Goal: Transaction & Acquisition: Book appointment/travel/reservation

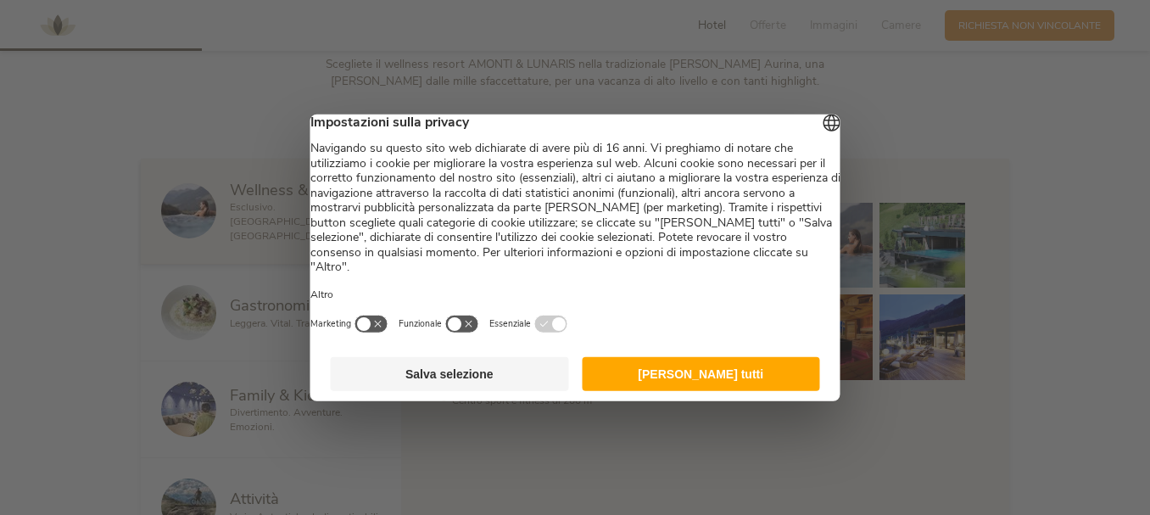
drag, startPoint x: 746, startPoint y: 389, endPoint x: 725, endPoint y: 375, distance: 25.6
click at [746, 388] on button "Accetta tutti" at bounding box center [701, 374] width 238 height 34
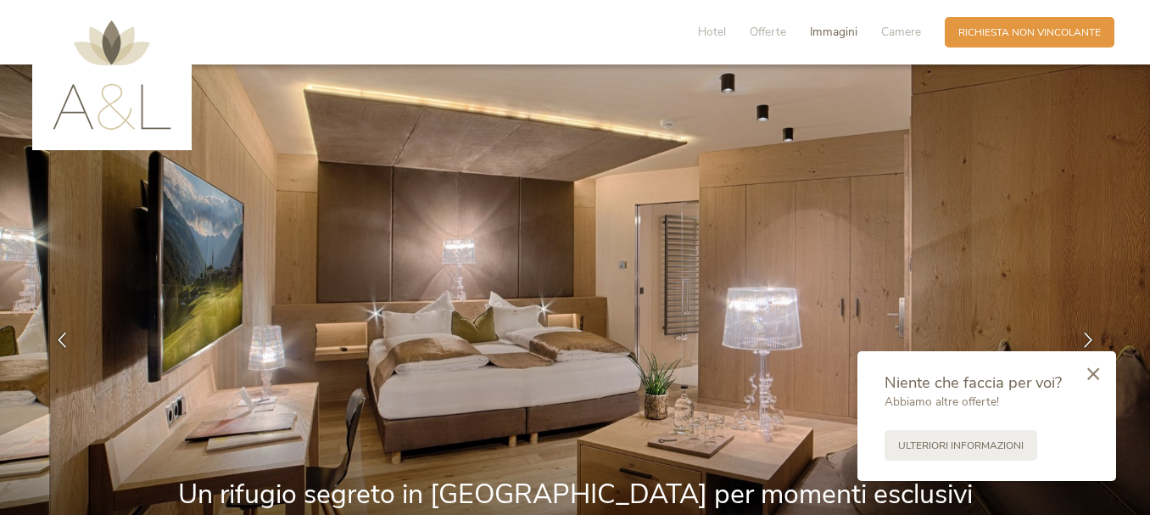
click at [844, 31] on span "Immagini" at bounding box center [833, 32] width 47 height 16
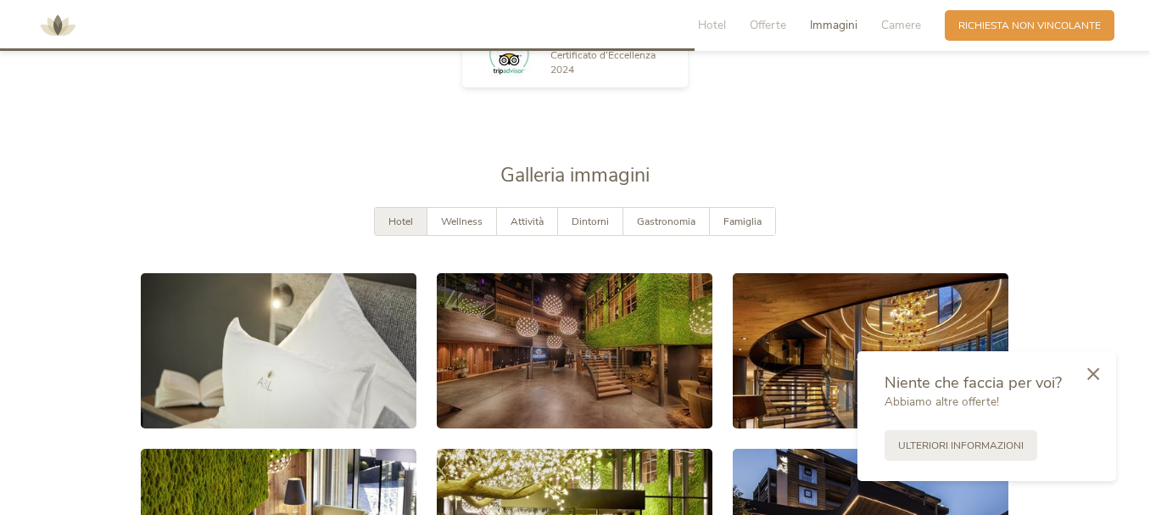
scroll to position [2290, 0]
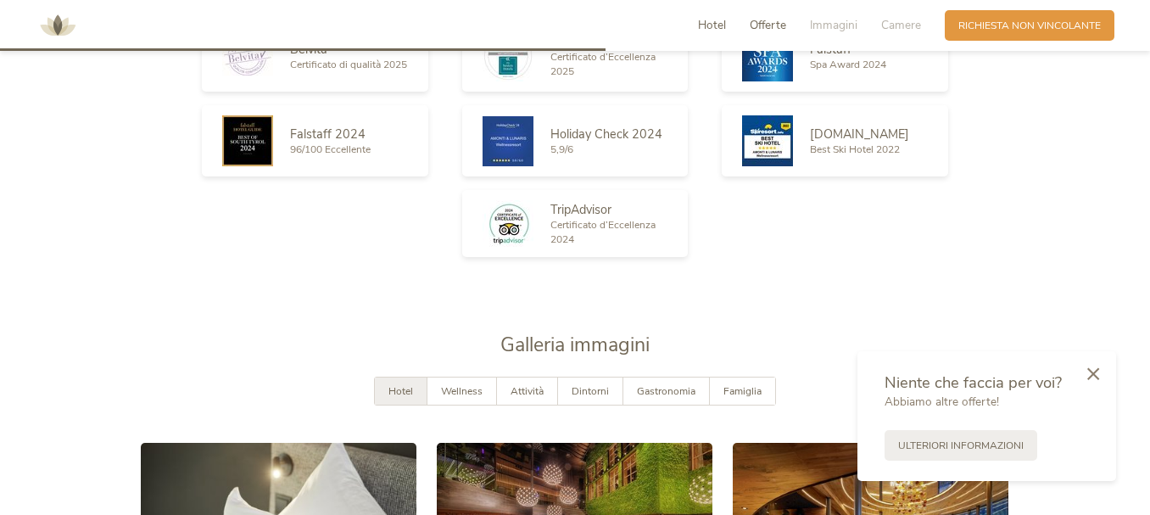
click at [718, 30] on span "Hotel" at bounding box center [712, 25] width 28 height 16
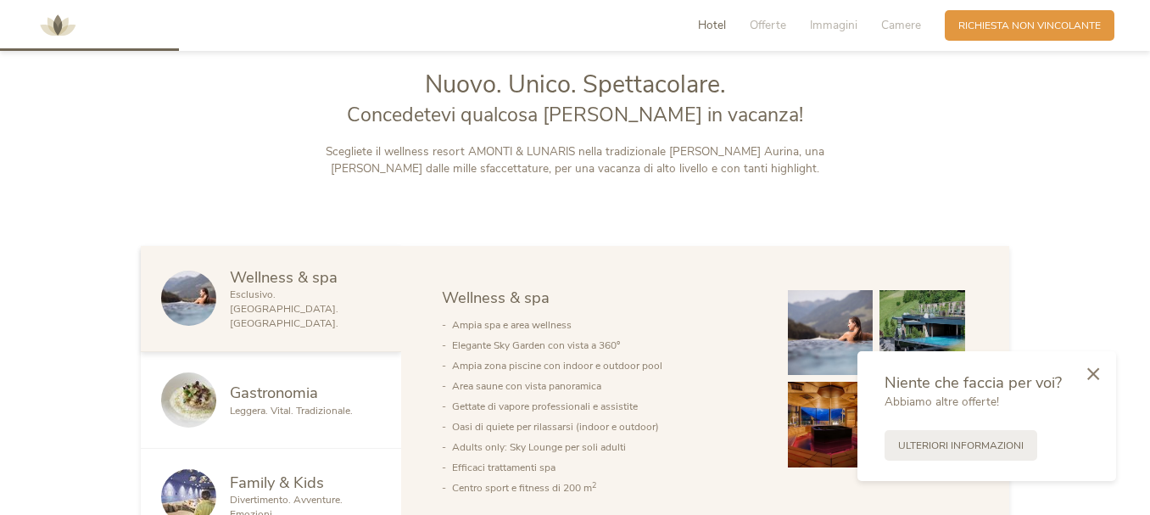
scroll to position [760, 0]
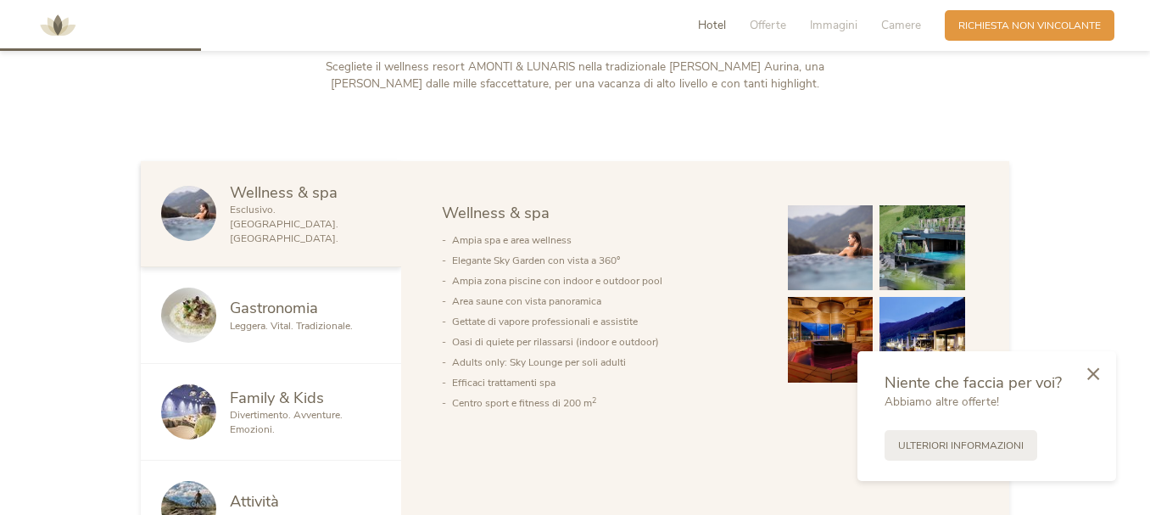
click at [493, 404] on li "Centro sport e fitness di 200 m 2" at bounding box center [606, 403] width 309 height 20
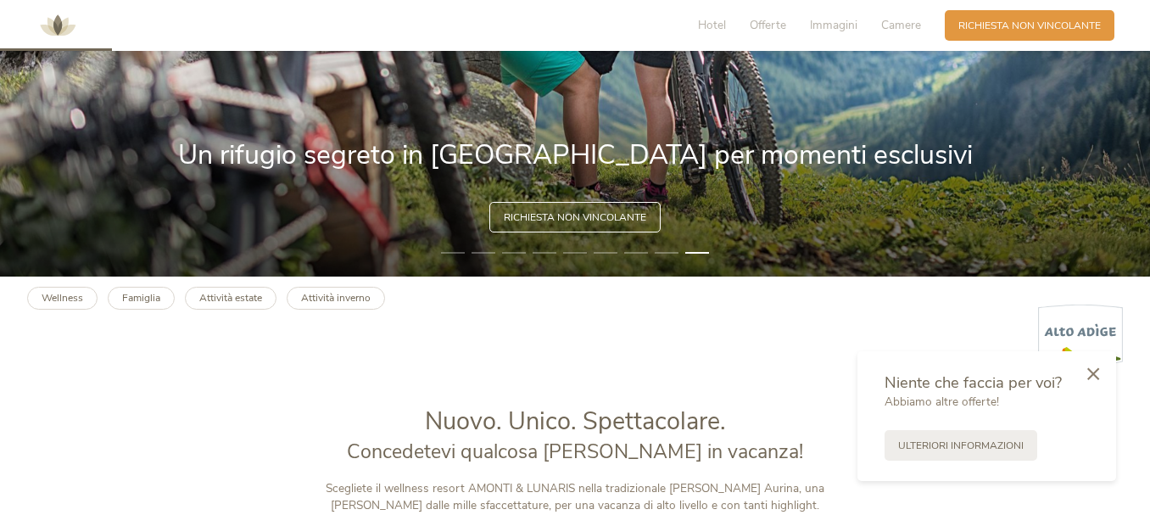
scroll to position [424, 0]
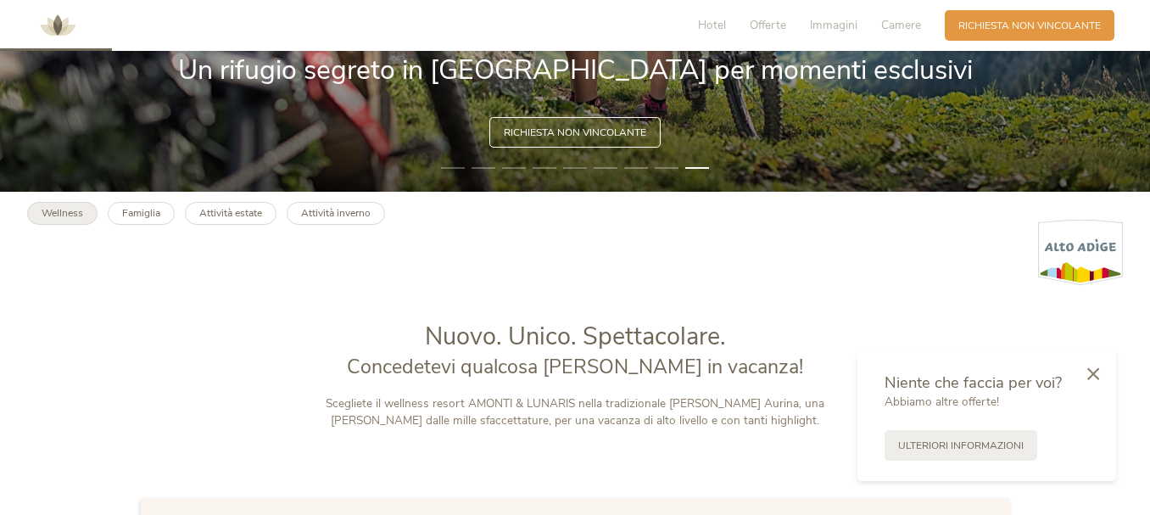
click at [72, 216] on b "Wellness" at bounding box center [63, 213] width 42 height 14
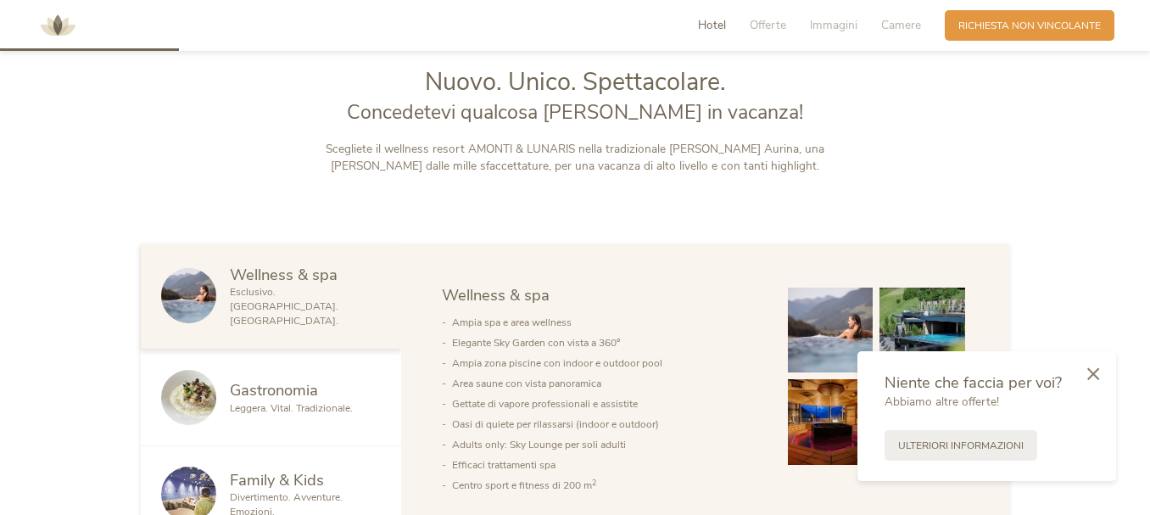
scroll to position [339, 0]
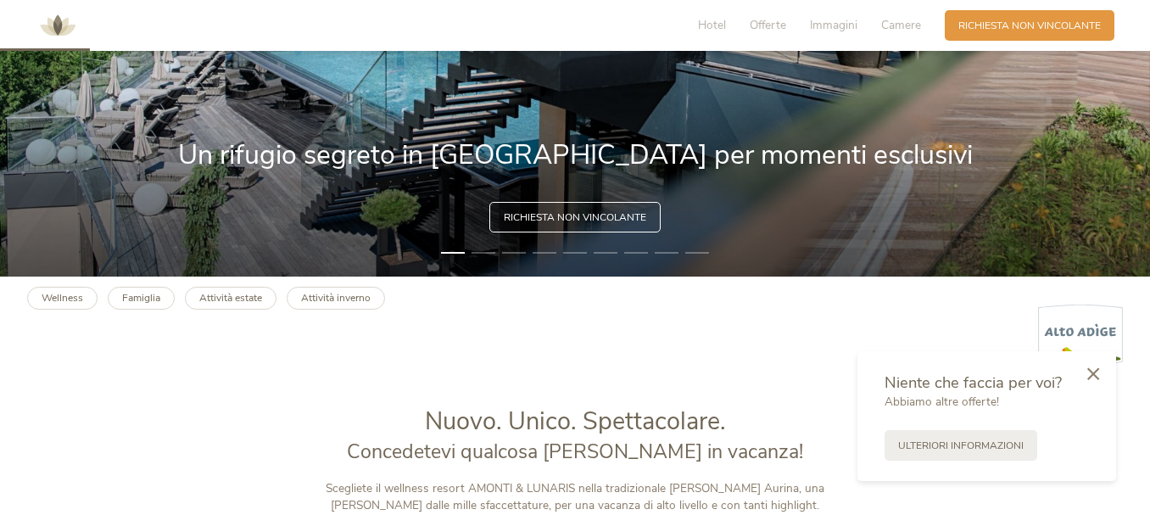
click at [765, 15] on div "Hotel Offerte Immagini Camere" at bounding box center [813, 25] width 264 height 31
click at [765, 28] on span "Offerte" at bounding box center [767, 25] width 36 height 16
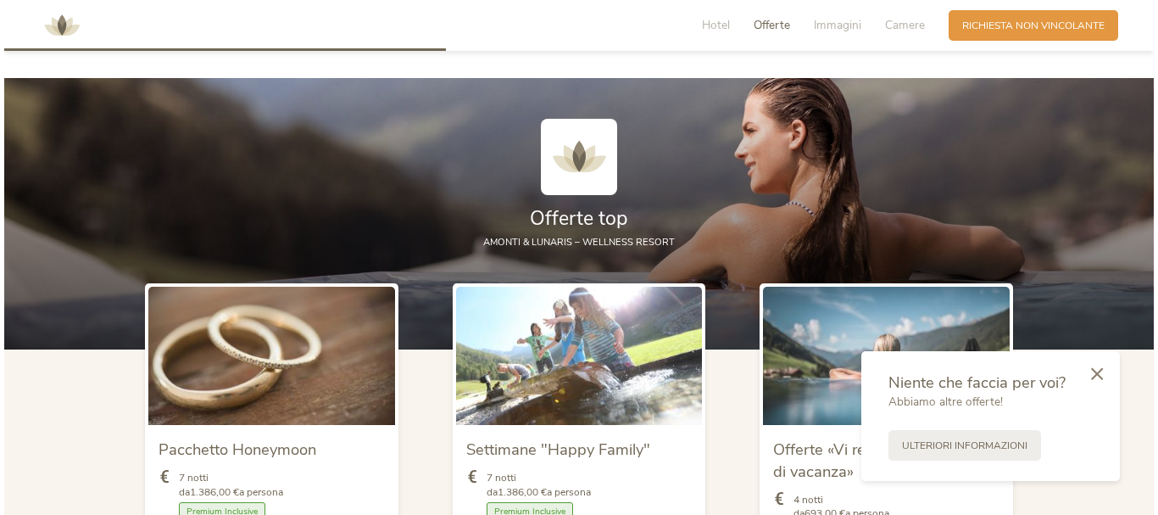
scroll to position [1671, 0]
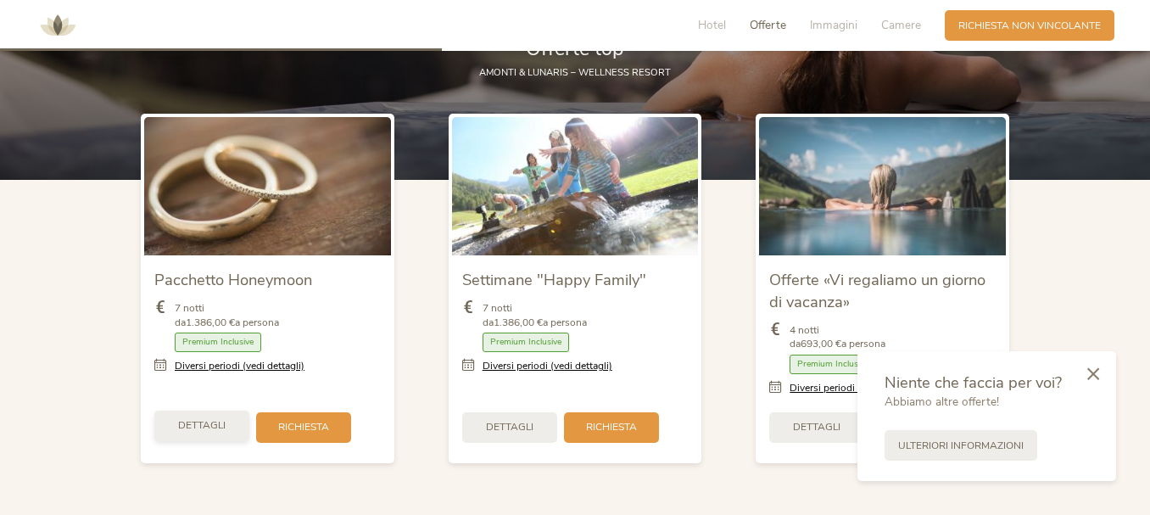
click at [220, 418] on span "Dettagli" at bounding box center [201, 425] width 47 height 14
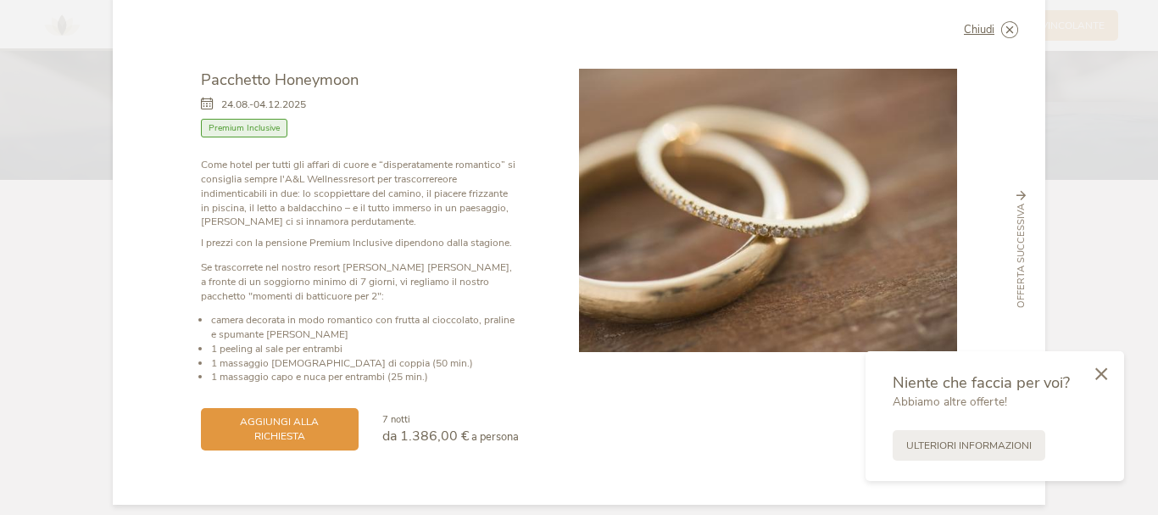
scroll to position [0, 0]
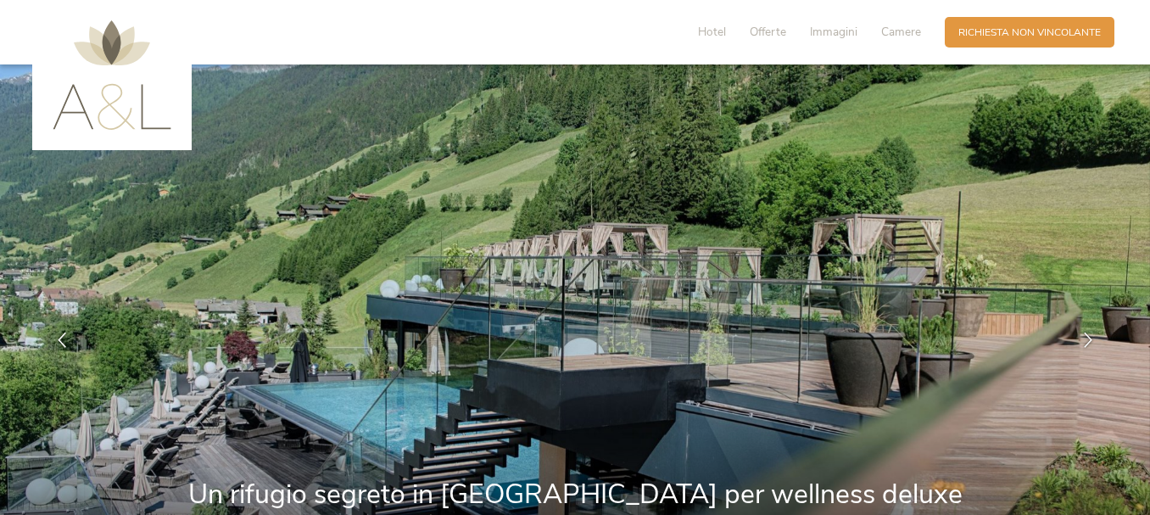
click at [726, 24] on div "Hotel Offerte Immagini Camere" at bounding box center [813, 32] width 264 height 31
click at [713, 30] on span "Hotel" at bounding box center [712, 32] width 28 height 16
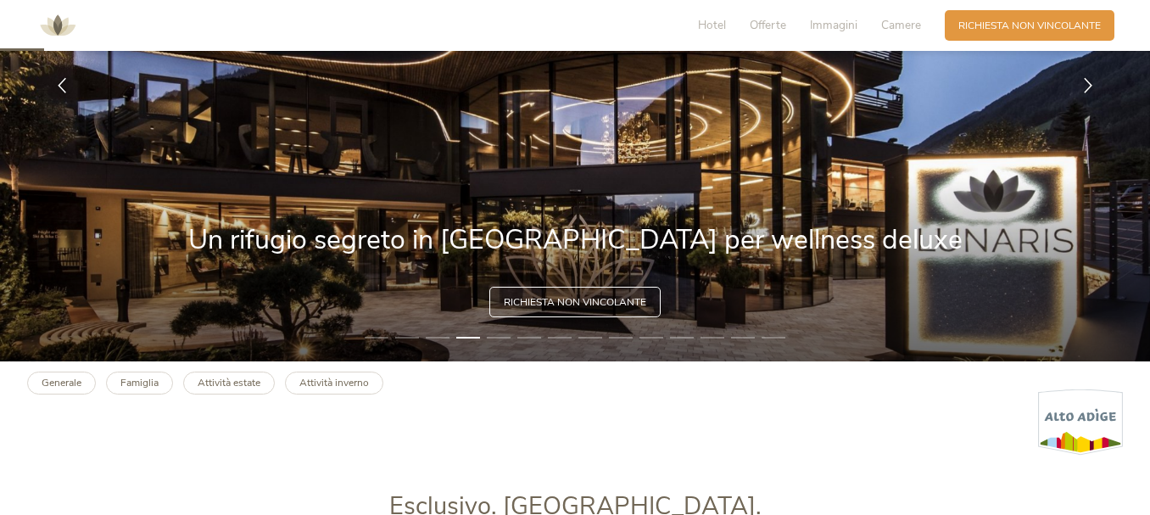
scroll to position [339, 0]
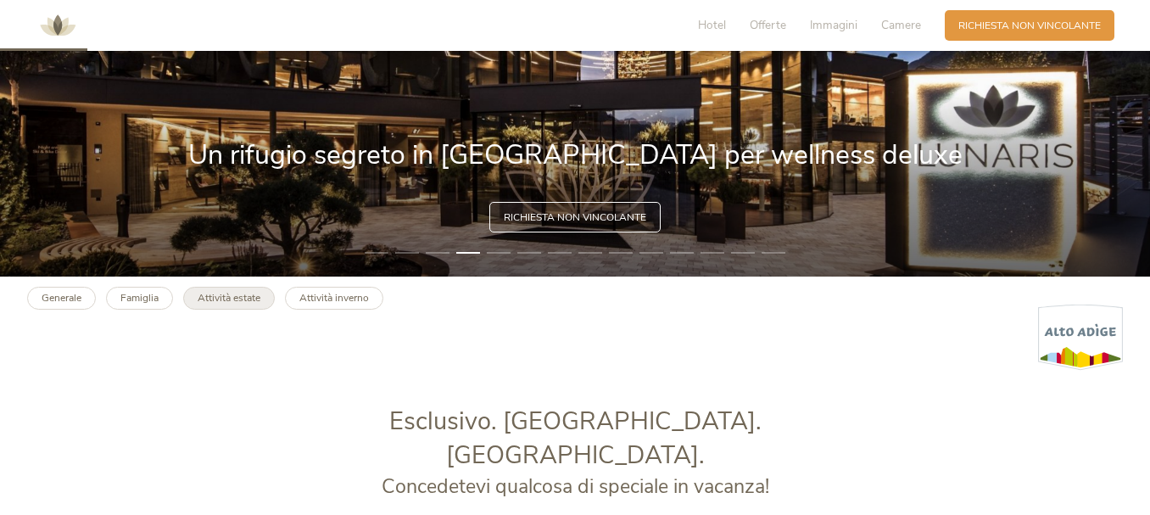
click at [211, 309] on div "Generale Famiglia Attività estate Attività inverno" at bounding box center [575, 323] width 1150 height 94
click at [215, 305] on link "Attività estate" at bounding box center [229, 298] width 92 height 23
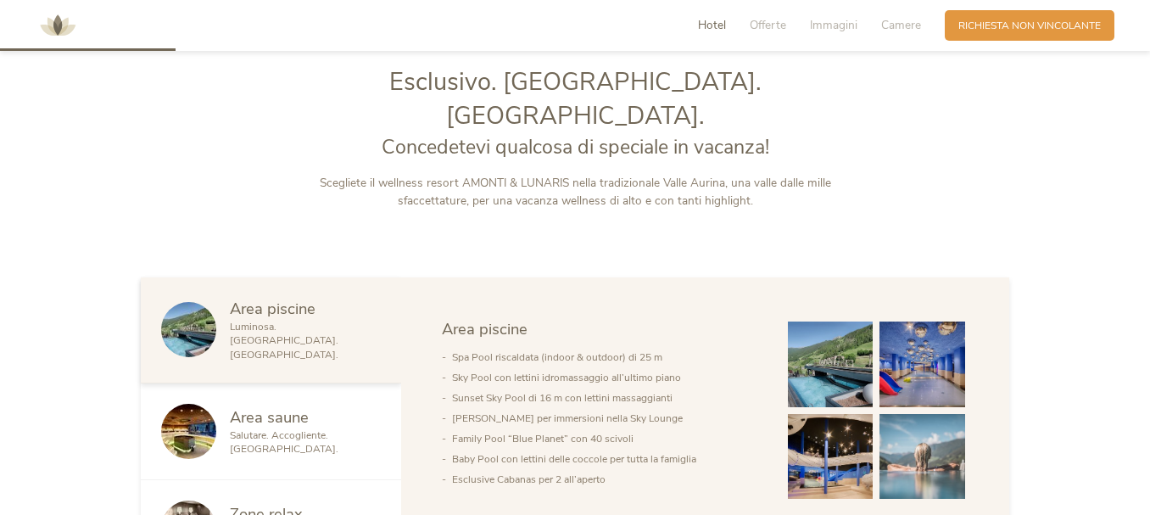
scroll to position [254, 0]
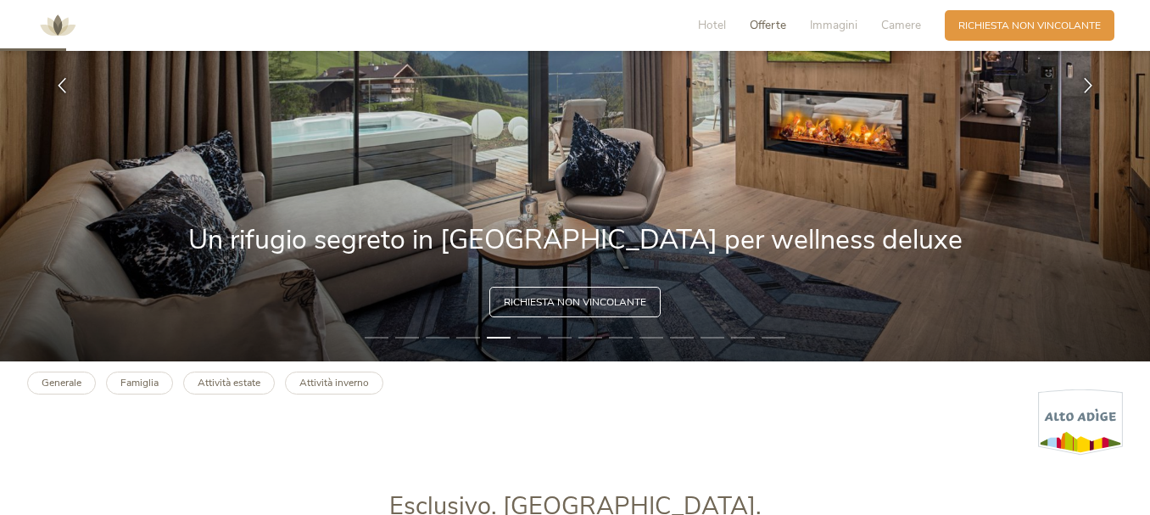
click at [761, 18] on span "Offerte" at bounding box center [767, 25] width 36 height 16
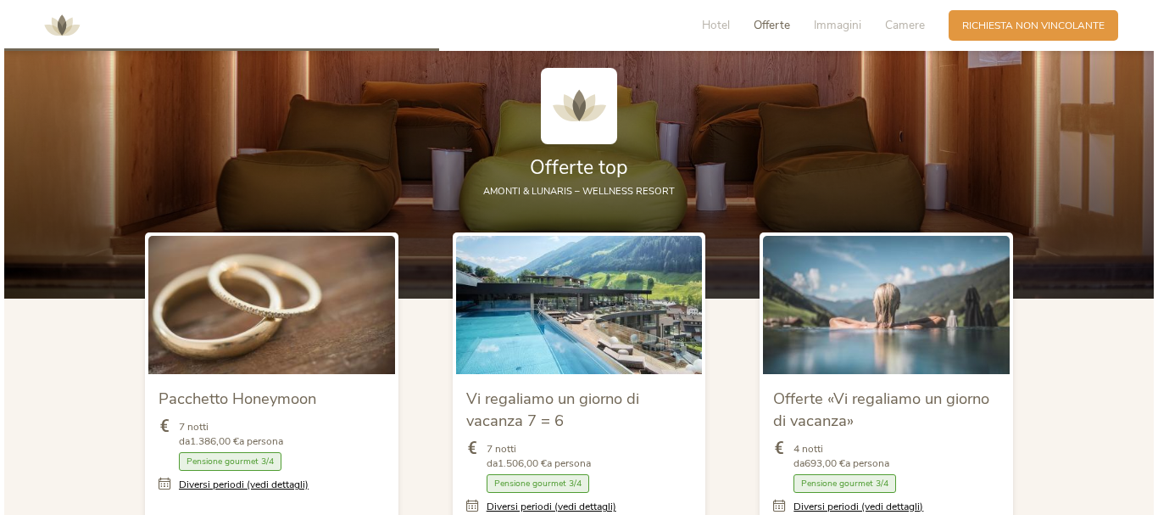
scroll to position [1768, 0]
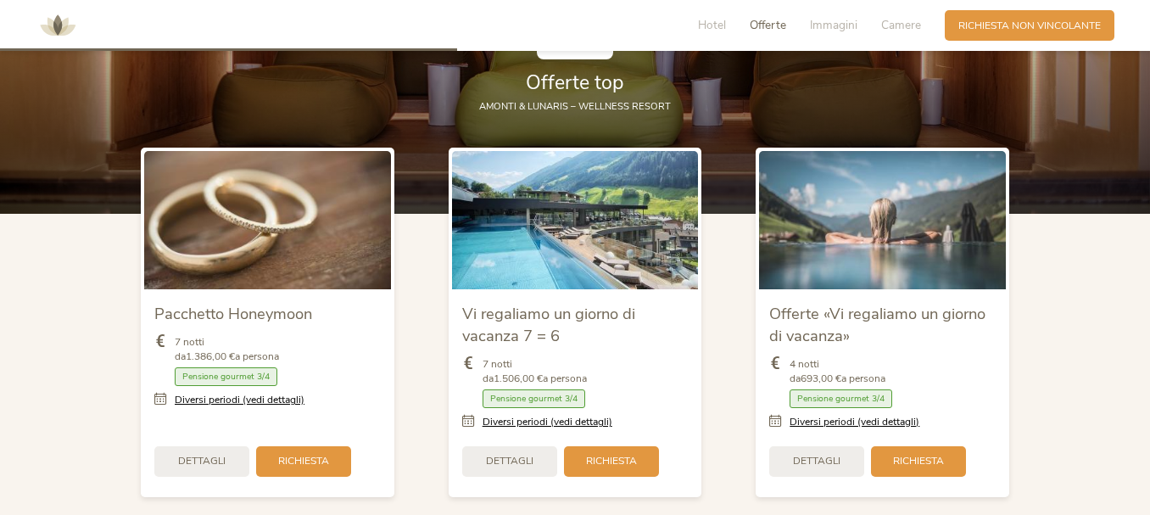
click at [520, 415] on link "Diversi periodi (vedi dettagli)" at bounding box center [547, 422] width 130 height 14
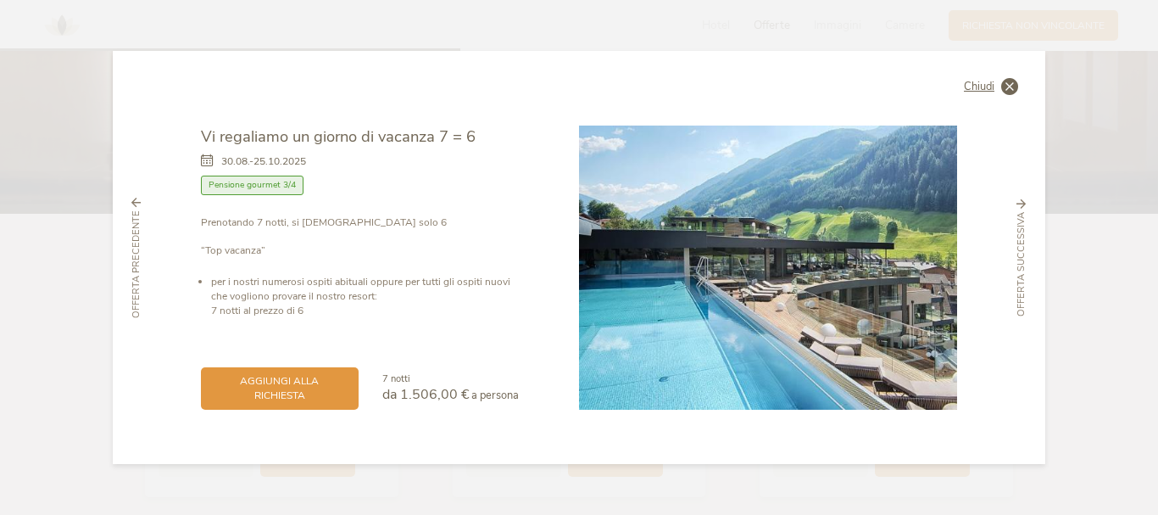
click at [1008, 87] on icon at bounding box center [1009, 86] width 17 height 17
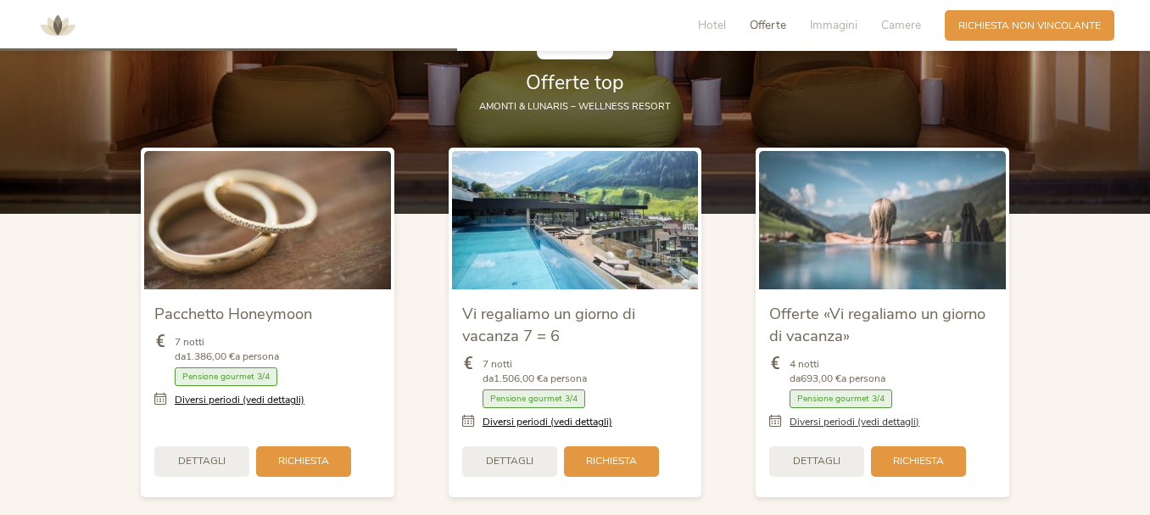
click at [821, 415] on link "Diversi periodi (vedi dettagli)" at bounding box center [854, 422] width 130 height 14
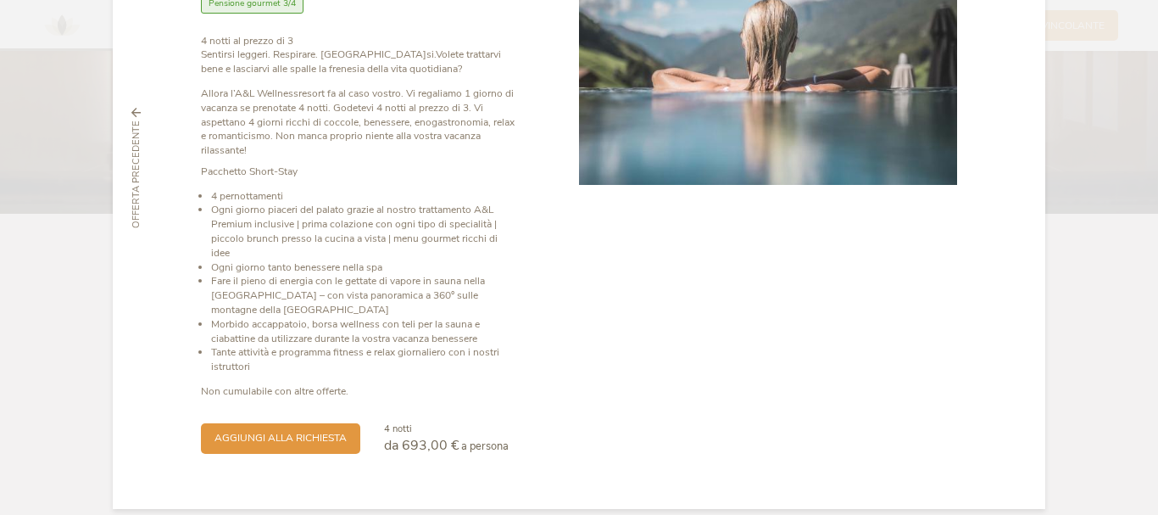
scroll to position [109, 0]
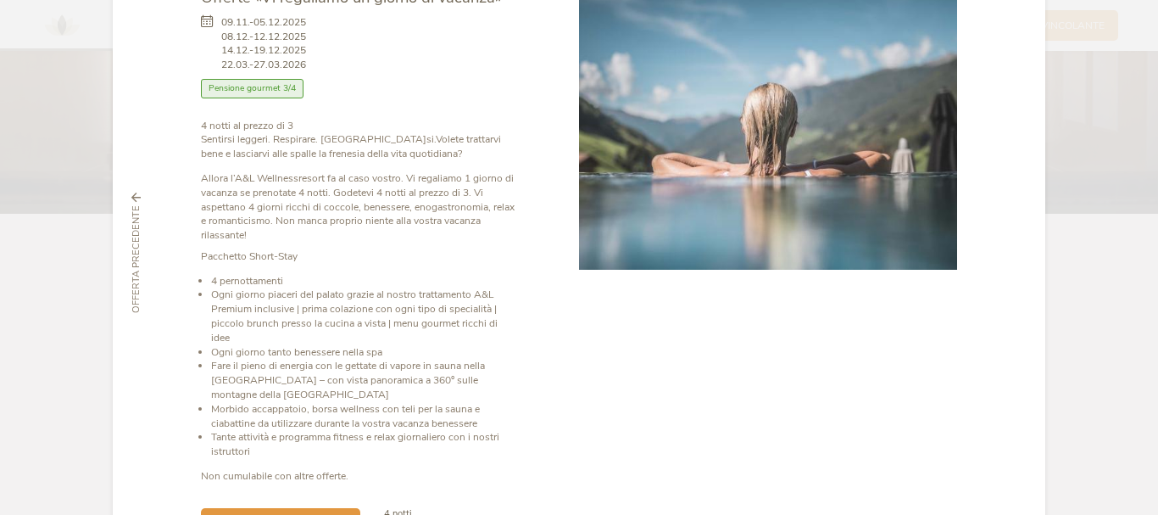
click at [278, 87] on span "Pensione gourmet 3/4" at bounding box center [252, 88] width 103 height 19
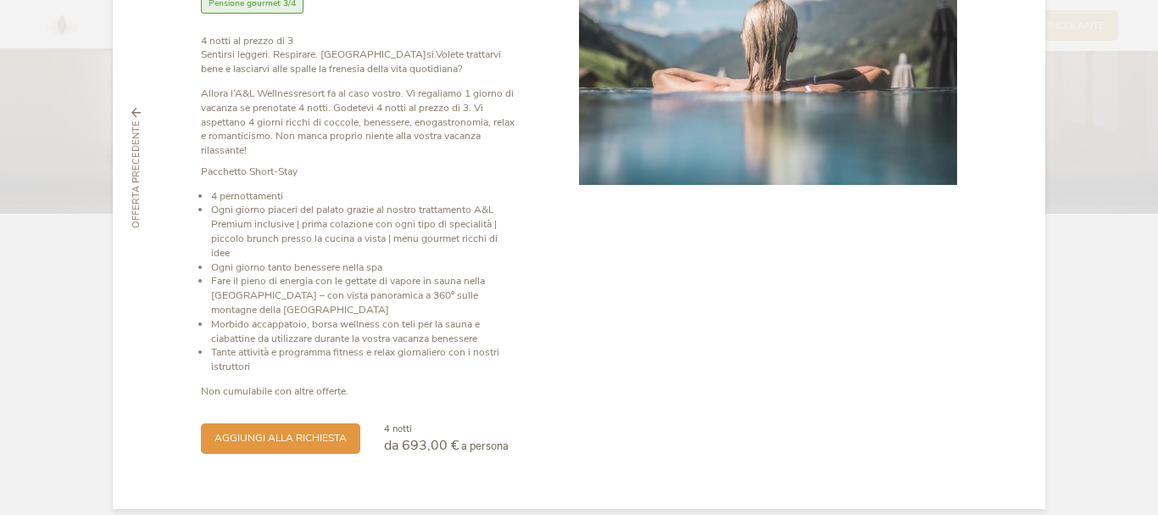
scroll to position [0, 0]
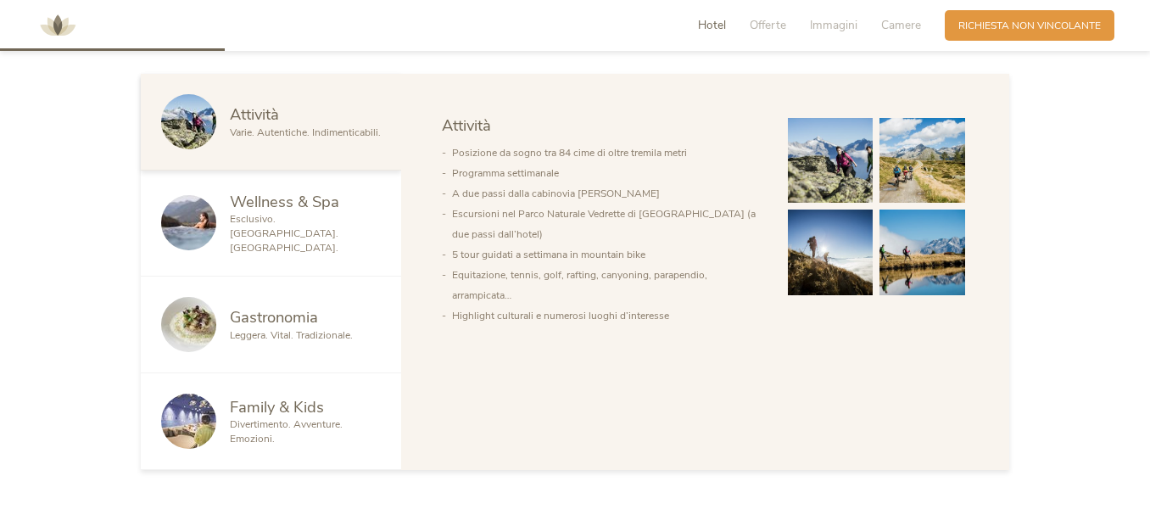
scroll to position [678, 0]
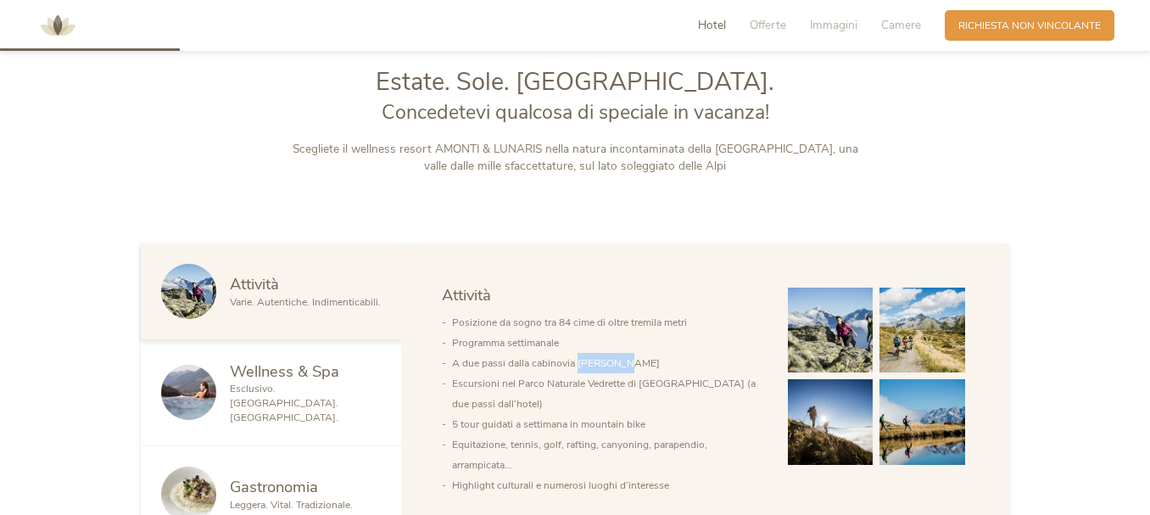
drag, startPoint x: 578, startPoint y: 359, endPoint x: 627, endPoint y: 353, distance: 49.6
click at [627, 353] on li "A due passi dalla cabinovia Klausberg" at bounding box center [606, 363] width 309 height 20
drag, startPoint x: 537, startPoint y: 359, endPoint x: 643, endPoint y: 355, distance: 106.1
click at [643, 355] on li "A due passi dalla cabinovia Klausberg" at bounding box center [606, 363] width 309 height 20
click at [657, 344] on li "Programma settimanale" at bounding box center [606, 342] width 309 height 20
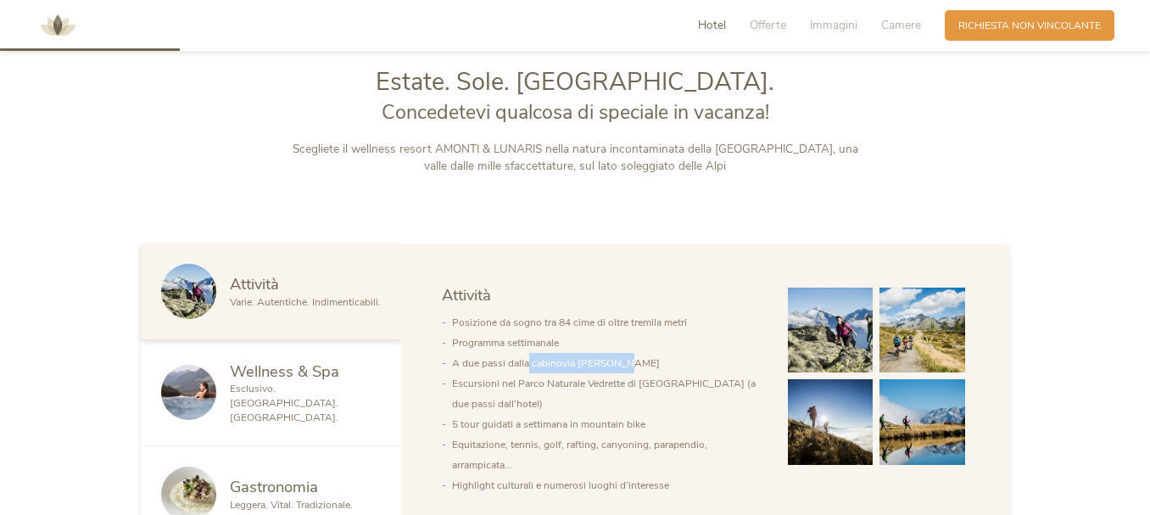
drag, startPoint x: 530, startPoint y: 365, endPoint x: 638, endPoint y: 354, distance: 109.0
click at [638, 354] on li "A due passi dalla cabinovia Klausberg" at bounding box center [606, 363] width 309 height 20
copy li "cabinovia Klausberg"
click at [537, 409] on li "Escursioni nel Parco Naturale Vedrette di Ries-Aurina (a due passi dall’hotel)" at bounding box center [606, 393] width 309 height 41
drag, startPoint x: 515, startPoint y: 383, endPoint x: 694, endPoint y: 373, distance: 180.0
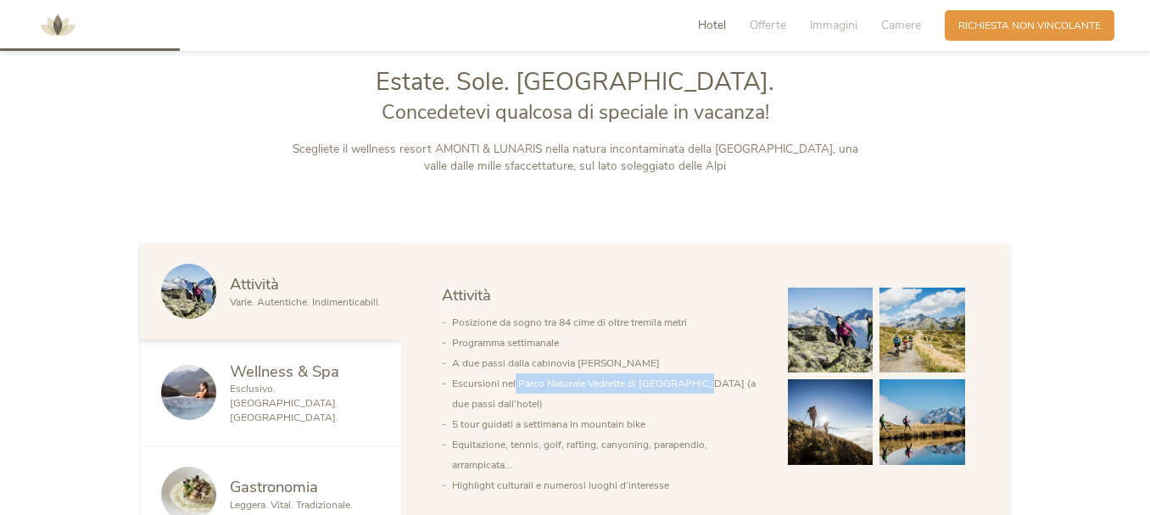
click at [694, 373] on li "Escursioni nel Parco Naturale Vedrette di Ries-Aurina (a due passi dall’hotel)" at bounding box center [606, 393] width 309 height 41
copy li "Parco Naturale Vedrette di Ries-Aurina"
click at [755, 14] on div "Hotel Offerte Immagini Camere" at bounding box center [813, 25] width 264 height 31
click at [763, 30] on span "Offerte" at bounding box center [767, 25] width 36 height 16
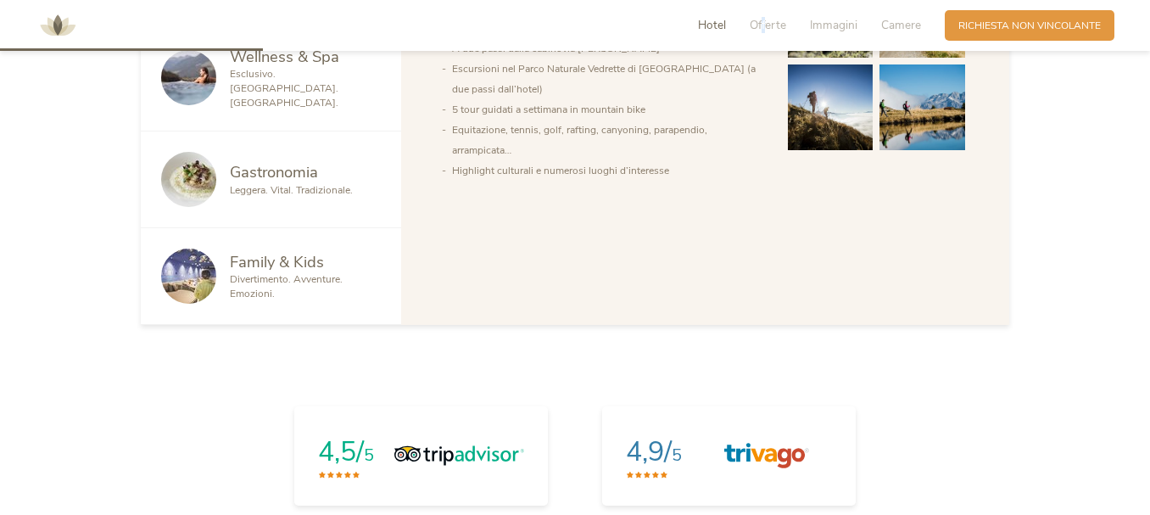
scroll to position [569, 0]
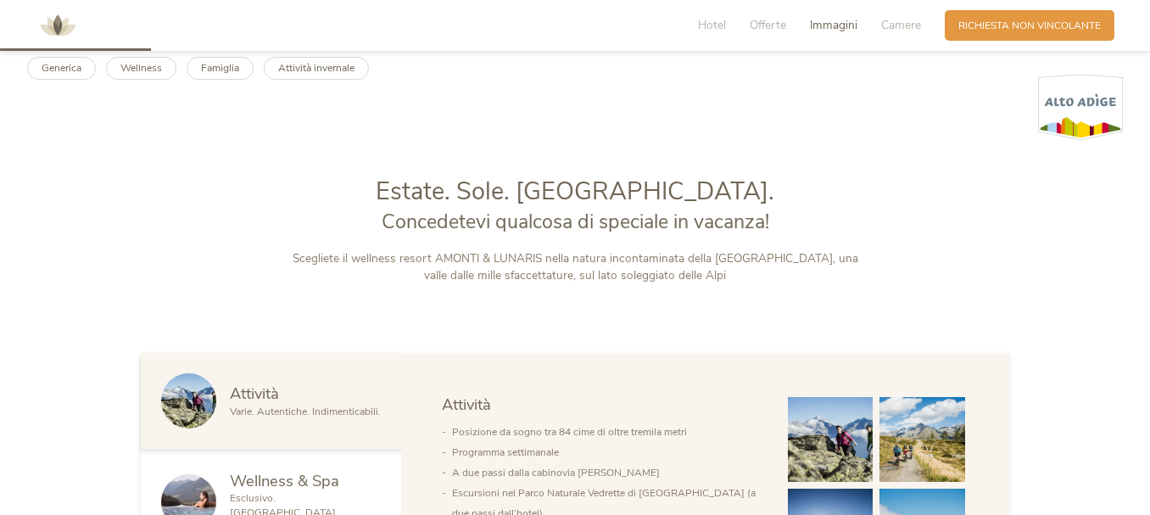
click at [831, 33] on span "Immagini" at bounding box center [833, 25] width 47 height 16
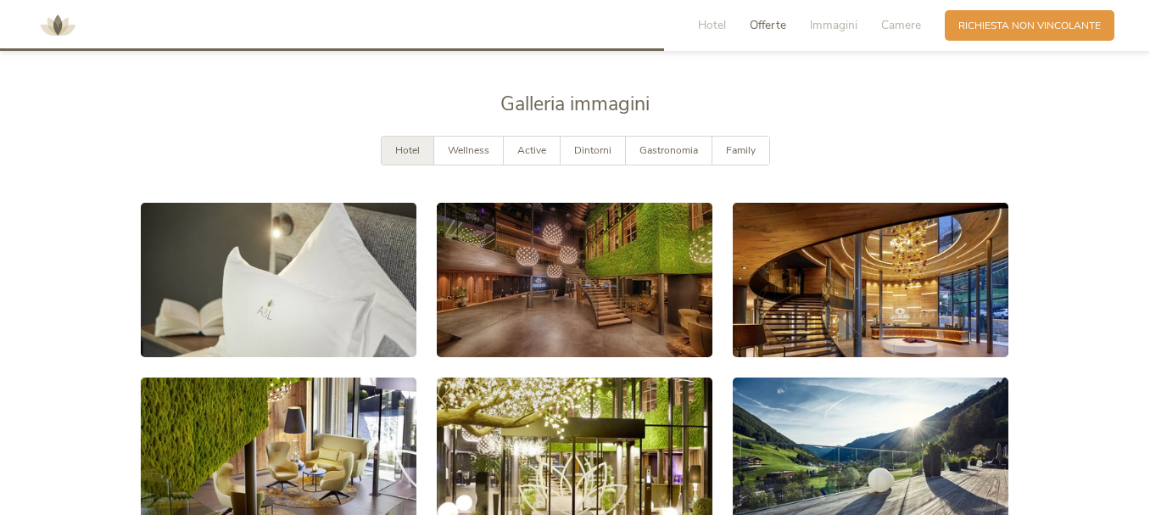
scroll to position [2522, 0]
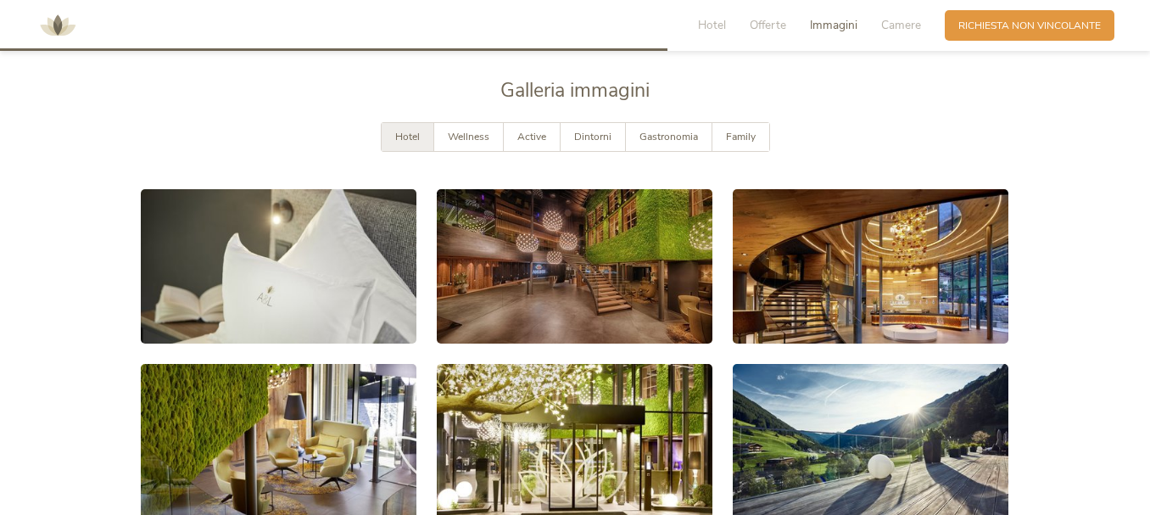
click at [884, 16] on div "Hotel Offerte Immagini Camere" at bounding box center [813, 25] width 264 height 31
click at [898, 22] on span "Camere" at bounding box center [901, 25] width 40 height 16
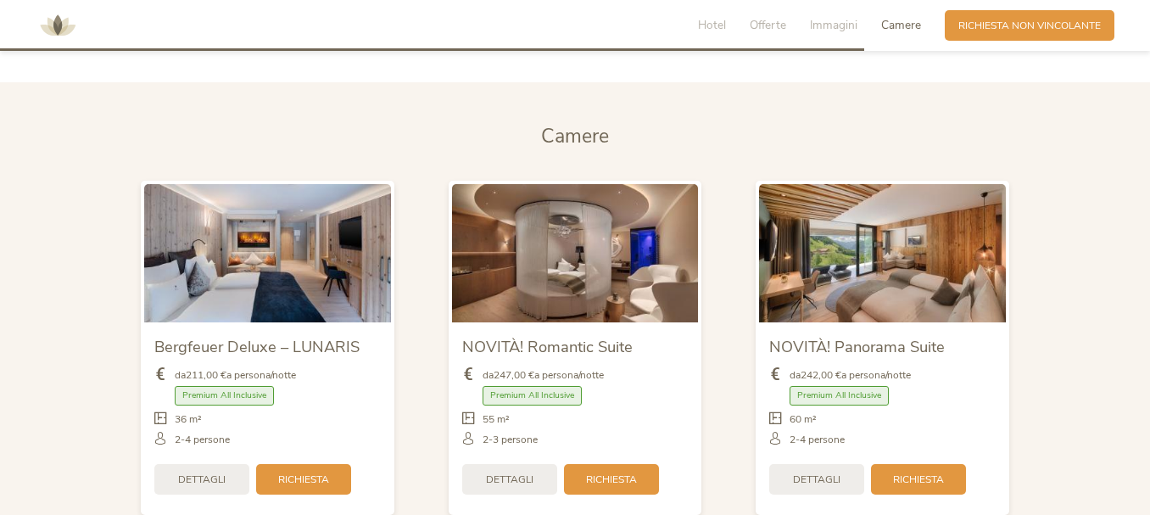
scroll to position [3266, 0]
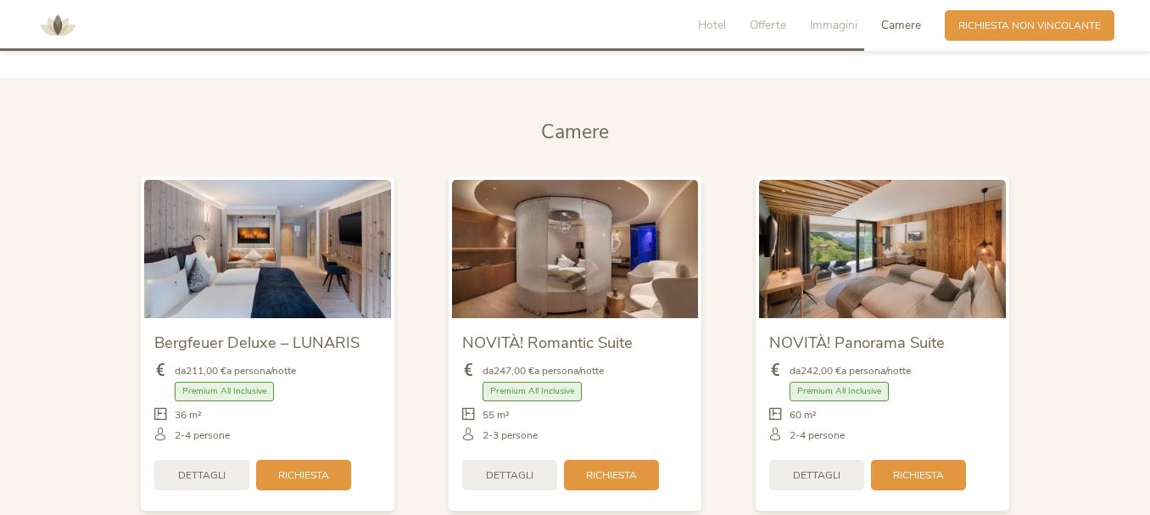
click at [199, 381] on span "Premium All Inclusive" at bounding box center [224, 390] width 99 height 19
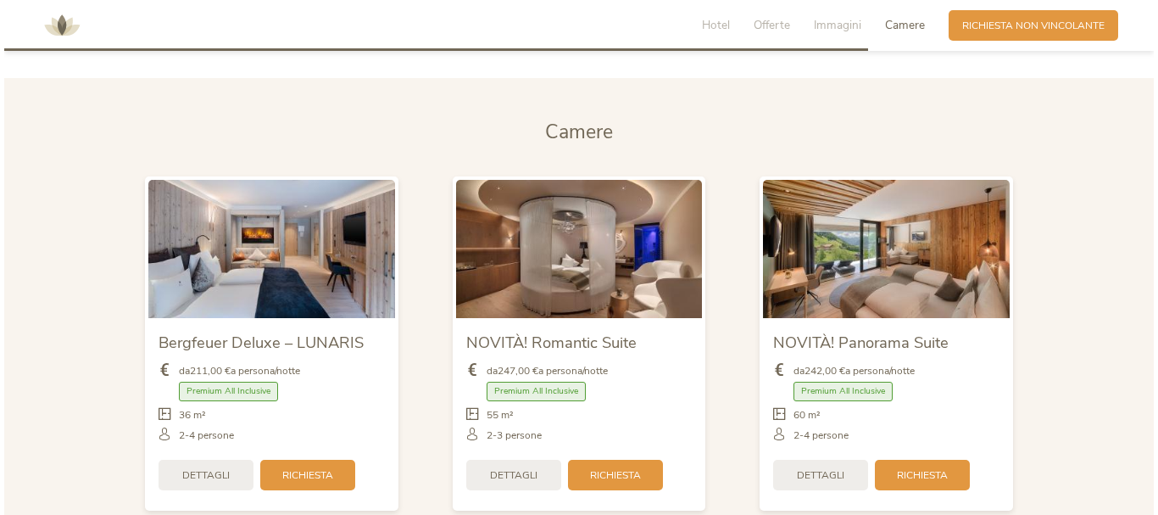
scroll to position [3350, 0]
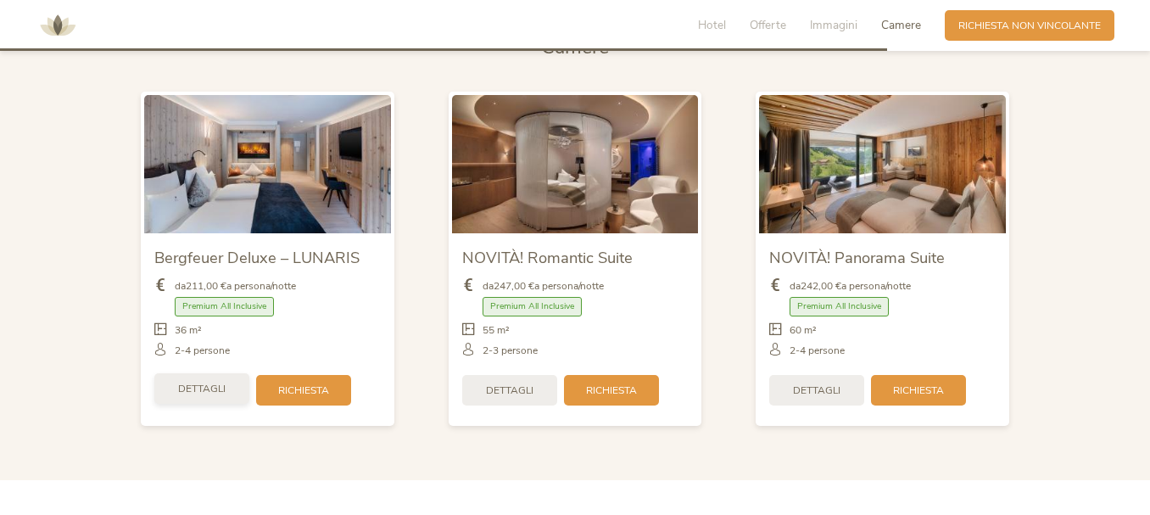
click at [211, 384] on span "Dettagli" at bounding box center [201, 388] width 47 height 14
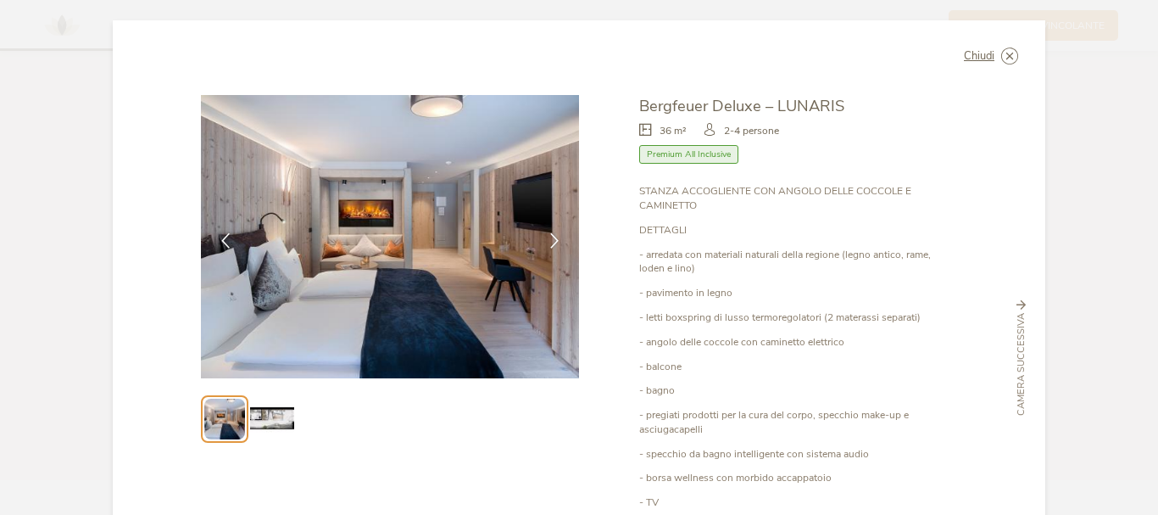
click at [678, 153] on span "Premium All Inclusive" at bounding box center [688, 154] width 99 height 19
click at [555, 234] on icon at bounding box center [554, 238] width 15 height 15
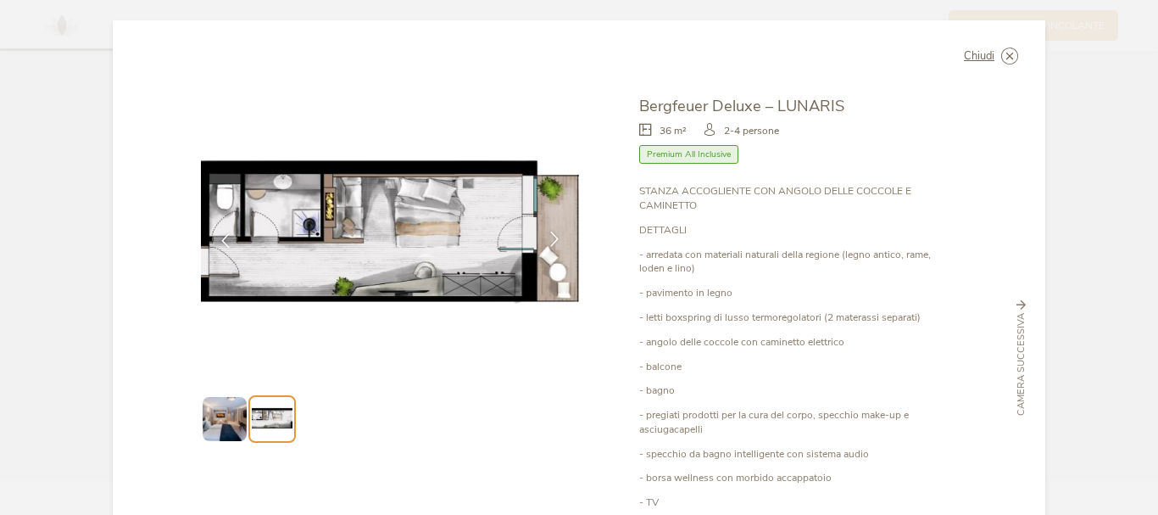
click at [555, 234] on icon at bounding box center [554, 238] width 15 height 15
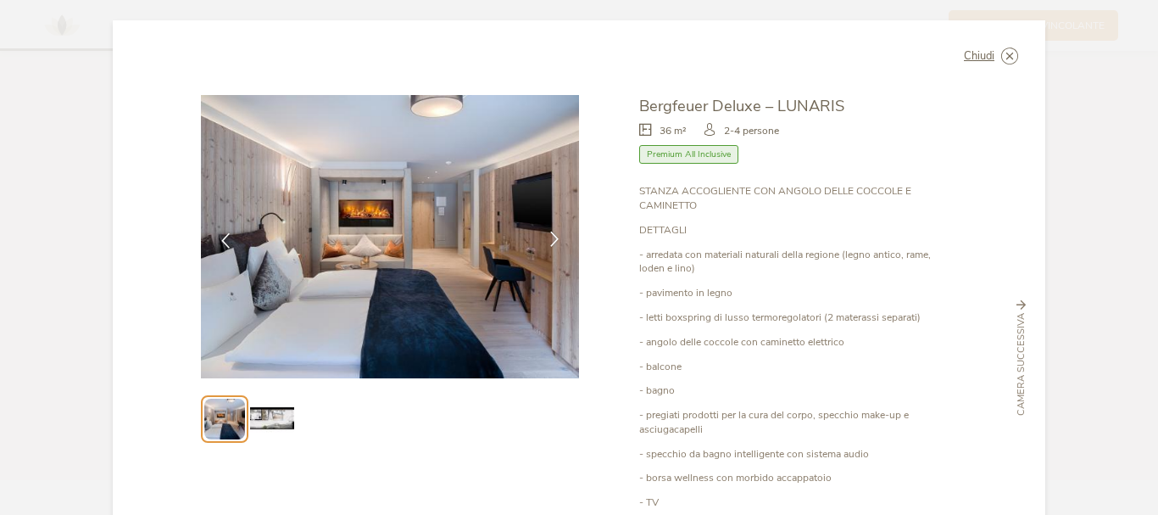
click at [555, 234] on icon at bounding box center [554, 238] width 15 height 15
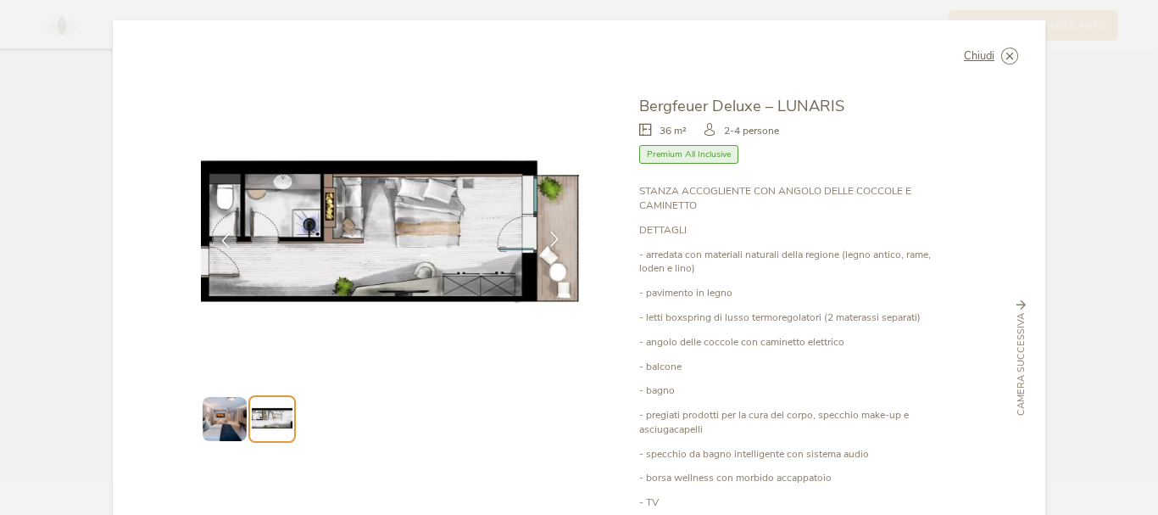
click at [555, 234] on icon at bounding box center [554, 238] width 15 height 15
click at [547, 241] on icon at bounding box center [554, 238] width 15 height 15
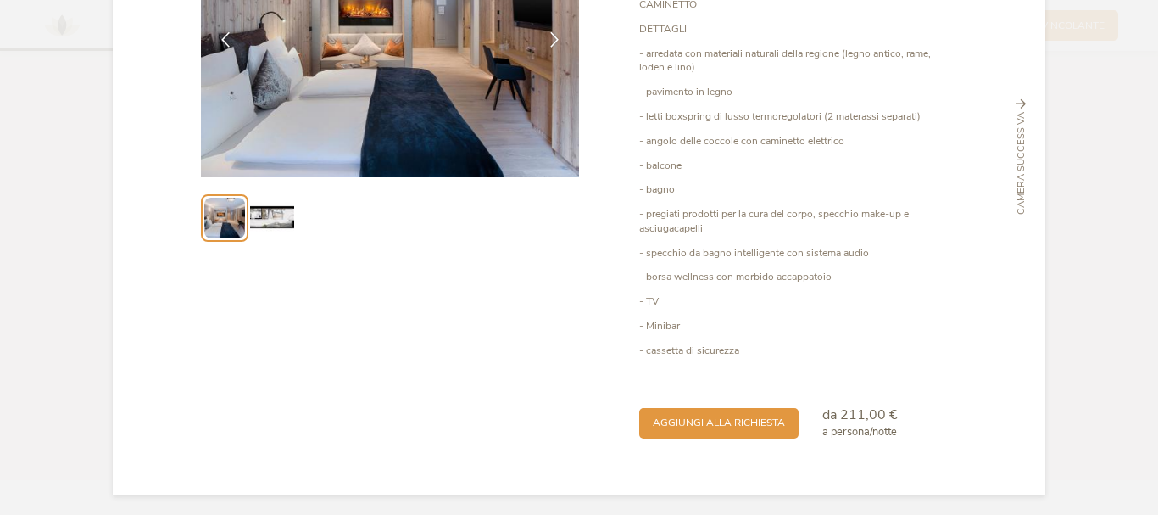
scroll to position [31, 0]
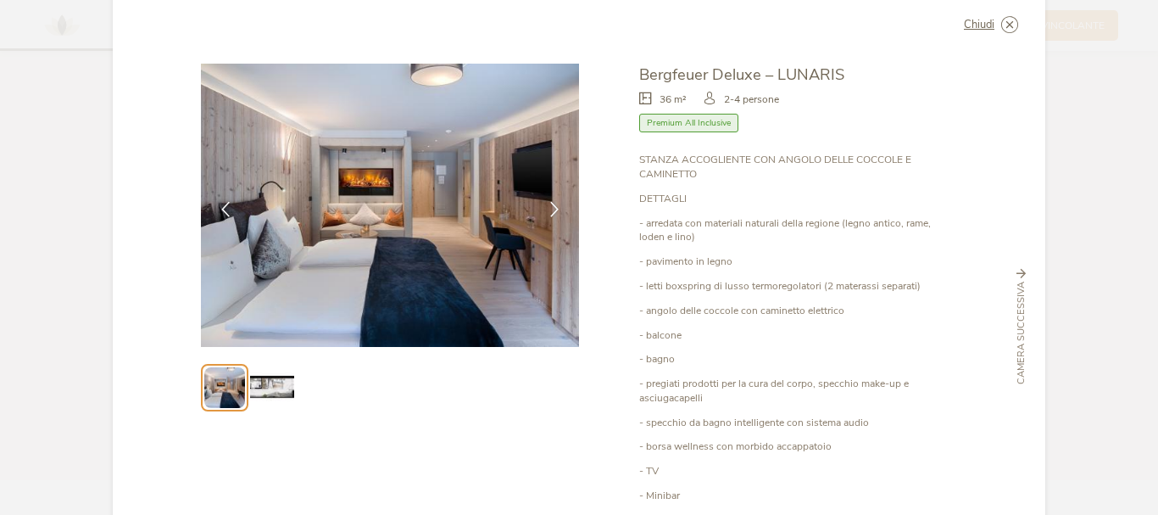
click at [1017, 269] on icon at bounding box center [1021, 273] width 9 height 9
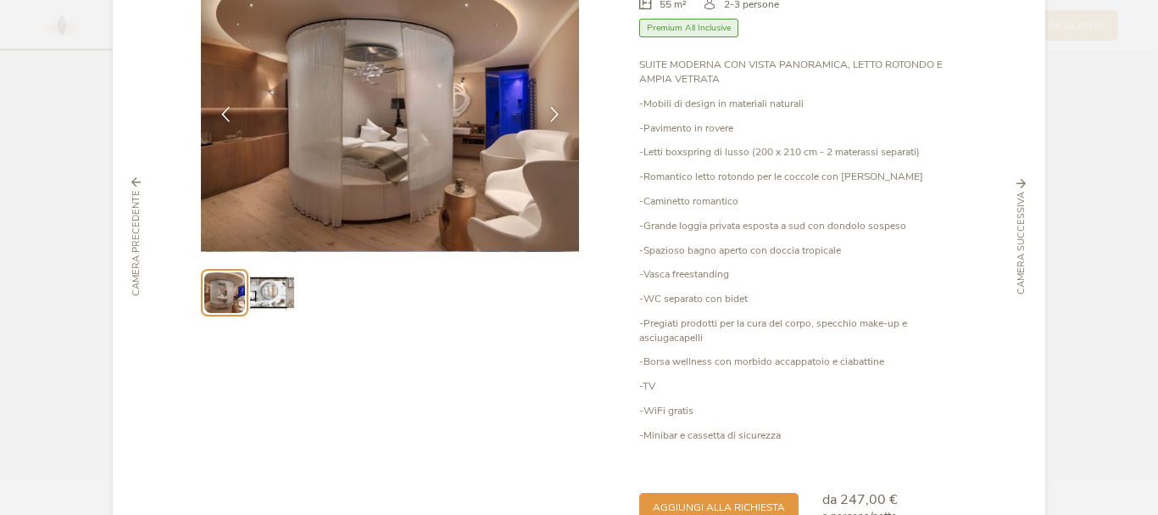
scroll to position [42, 0]
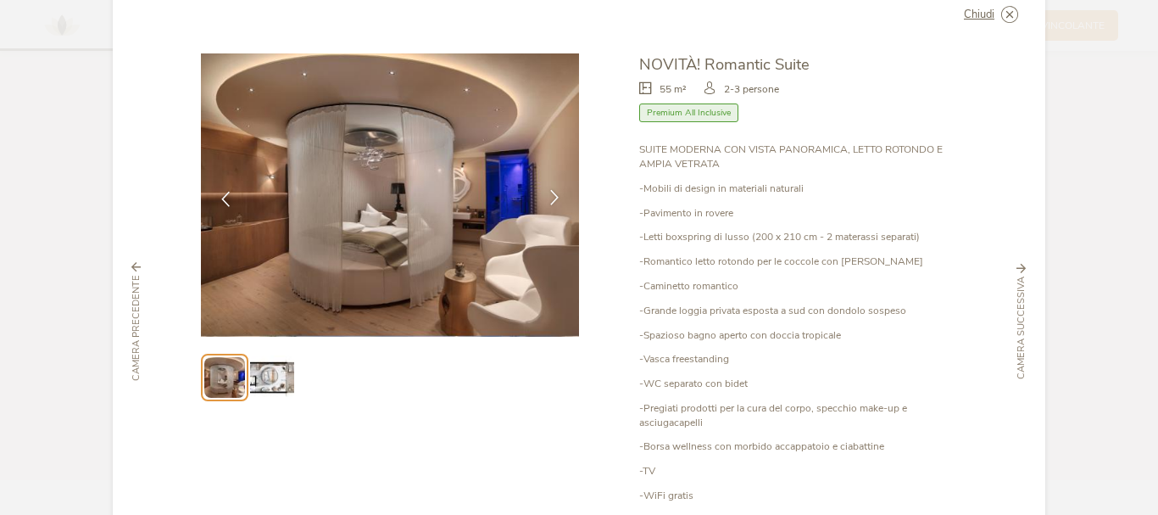
click at [550, 197] on icon at bounding box center [554, 197] width 15 height 15
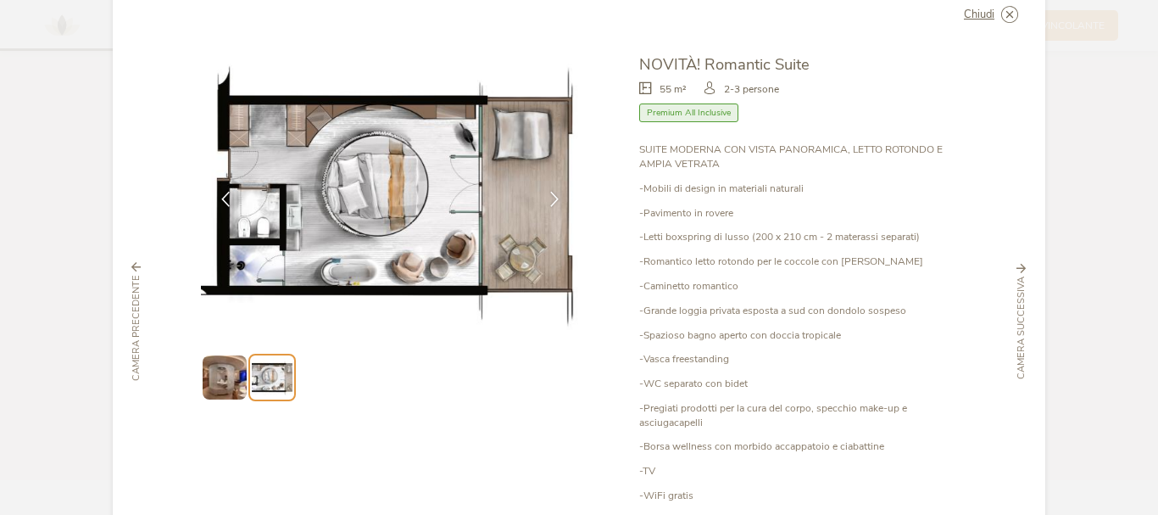
click at [1015, 309] on span "Camera successiva" at bounding box center [1022, 327] width 14 height 103
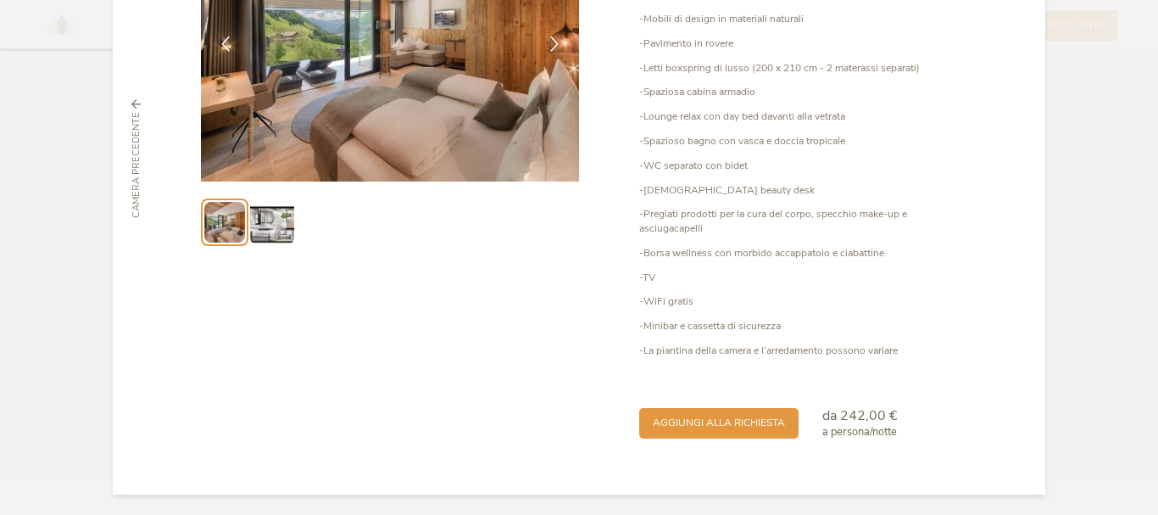
scroll to position [0, 0]
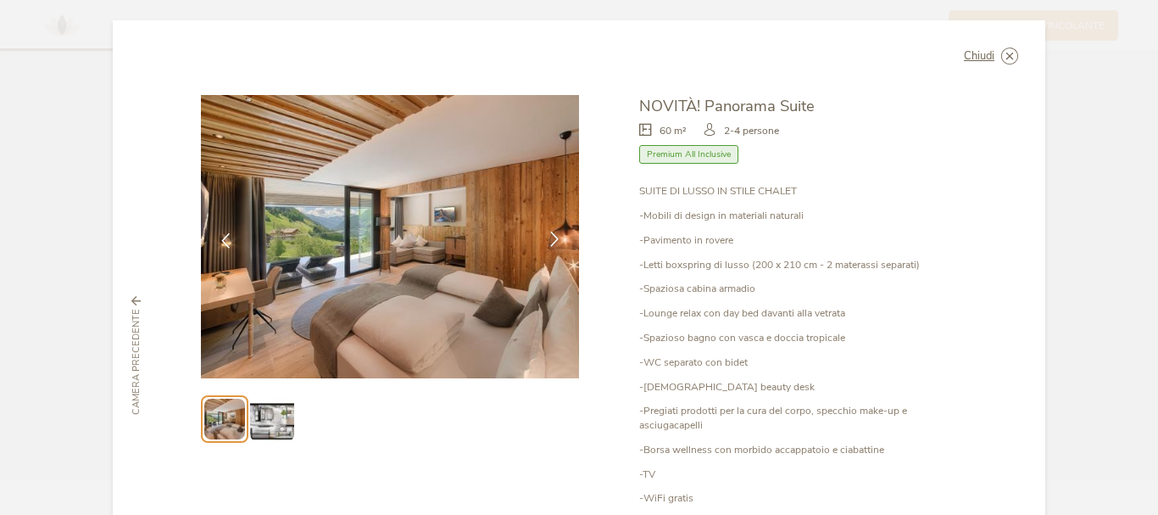
click at [557, 242] on icon at bounding box center [554, 238] width 15 height 15
